Goal: Use online tool/utility: Utilize a website feature to perform a specific function

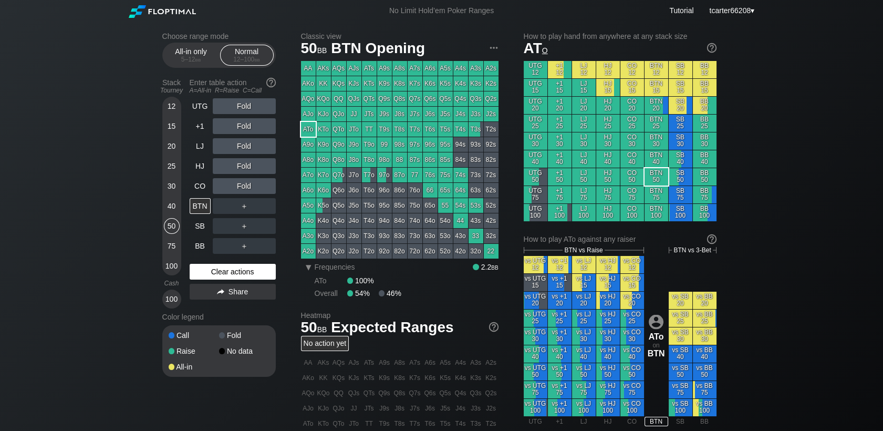
click at [231, 267] on div "Clear actions" at bounding box center [233, 272] width 86 height 16
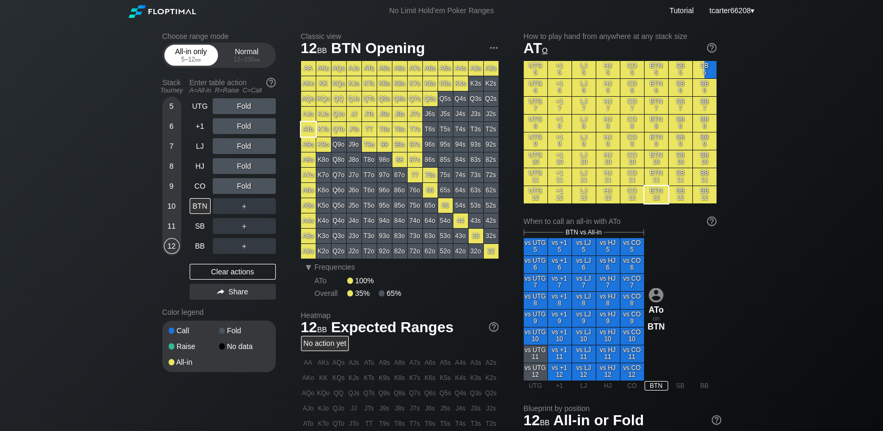
click at [193, 53] on div "All-in only 5 – 12 bb" at bounding box center [191, 55] width 48 height 20
click at [216, 275] on div "Clear actions" at bounding box center [233, 272] width 86 height 16
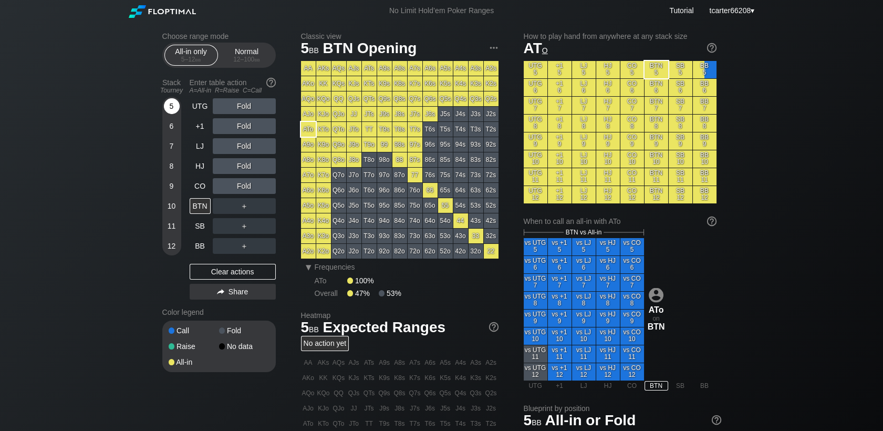
click at [168, 107] on div "5" at bounding box center [172, 106] width 16 height 16
click at [217, 129] on div "A ✕" at bounding box center [223, 126] width 20 height 16
click at [213, 276] on div "Clear actions" at bounding box center [233, 272] width 86 height 16
click at [225, 61] on div "12 – 100 bb" at bounding box center [247, 59] width 44 height 7
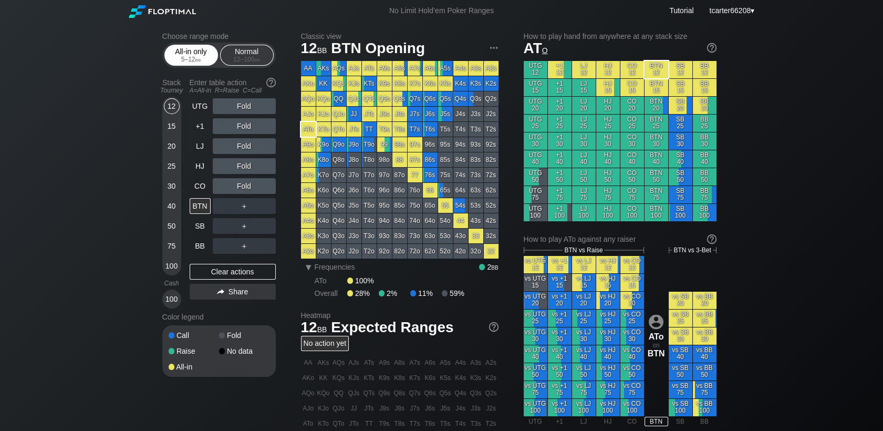
click at [196, 57] on span "bb" at bounding box center [198, 59] width 6 height 7
